Goal: Information Seeking & Learning: Compare options

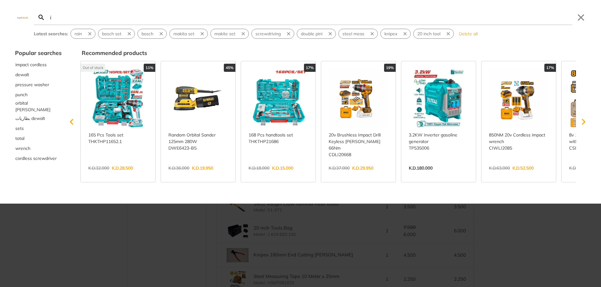
type input "i"
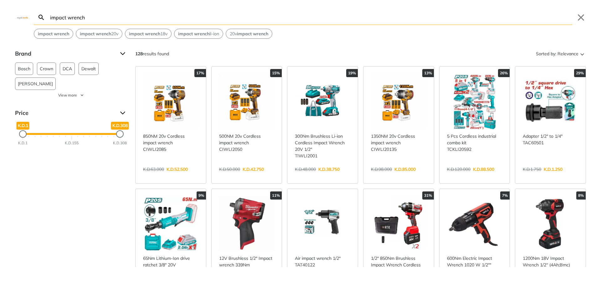
click at [268, 19] on input "impact wrench" at bounding box center [310, 17] width 523 height 15
type input "impact wrench"
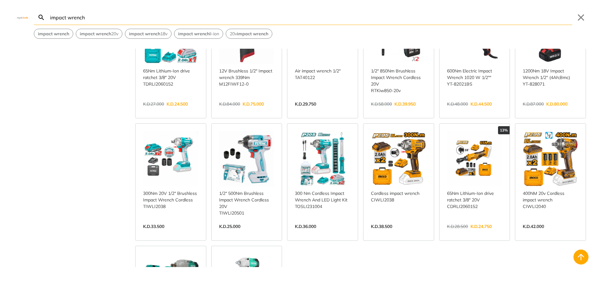
scroll to position [250, 0]
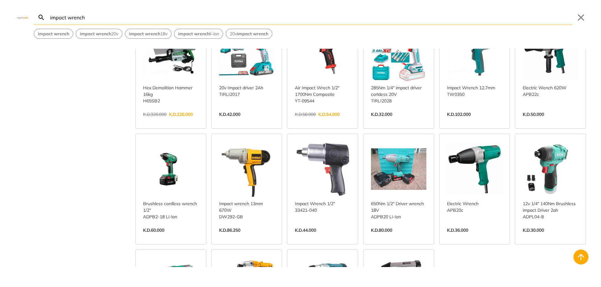
scroll to position [626, 0]
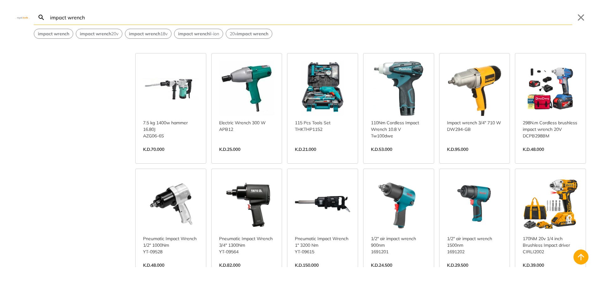
scroll to position [970, 0]
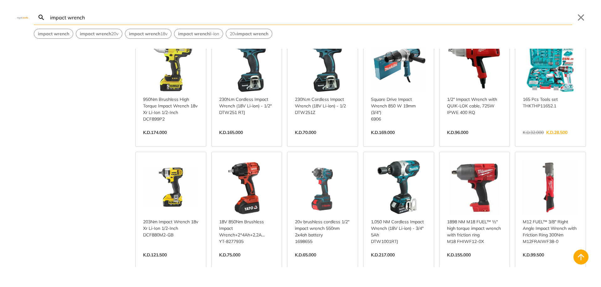
scroll to position [1408, 0]
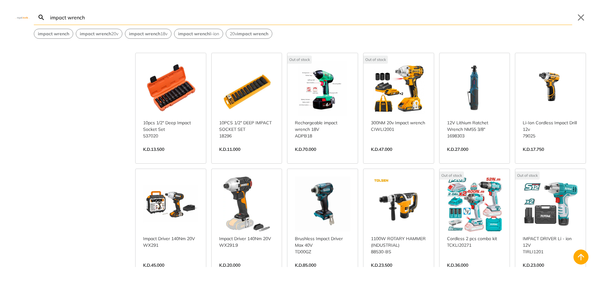
scroll to position [1783, 0]
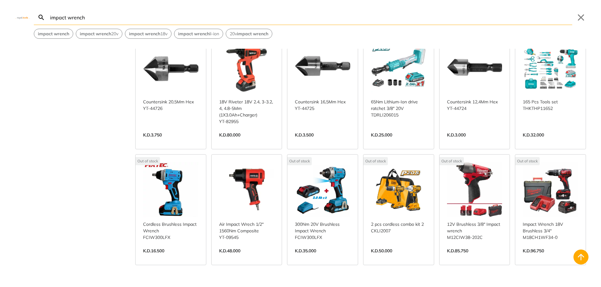
scroll to position [2190, 0]
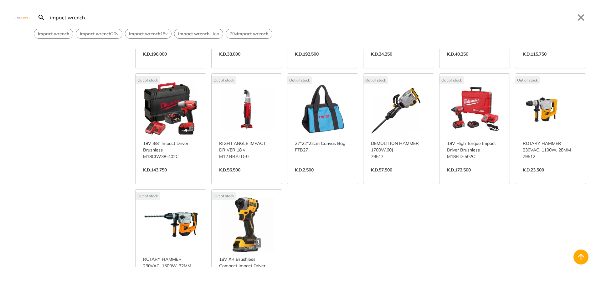
scroll to position [2440, 0]
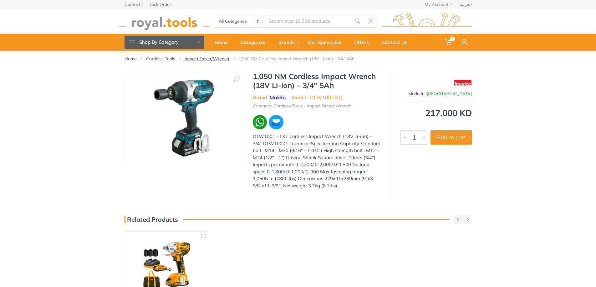
click at [223, 59] on link "Impact Driver/Wrench" at bounding box center [207, 59] width 44 height 6
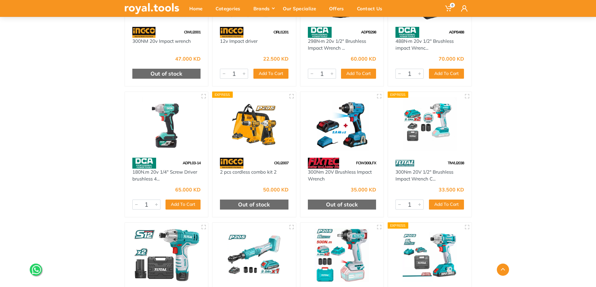
scroll to position [1376, 0]
